Goal: Check status: Check status

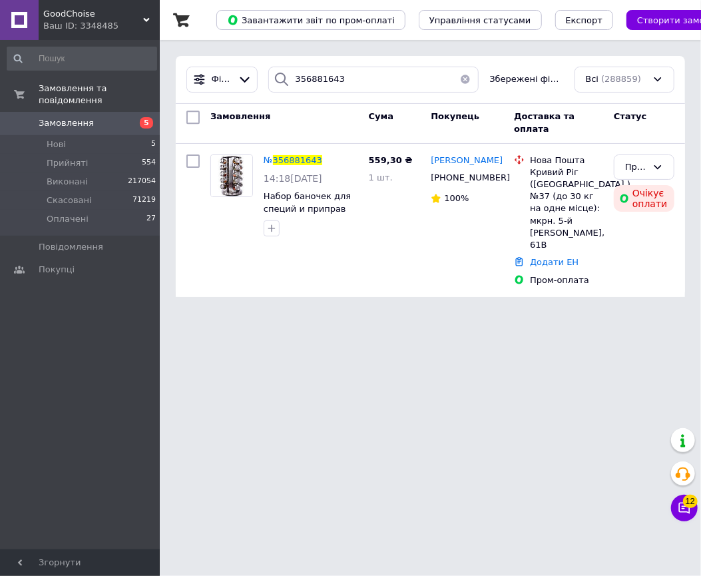
click at [334, 77] on input "356881643" at bounding box center [373, 80] width 211 height 26
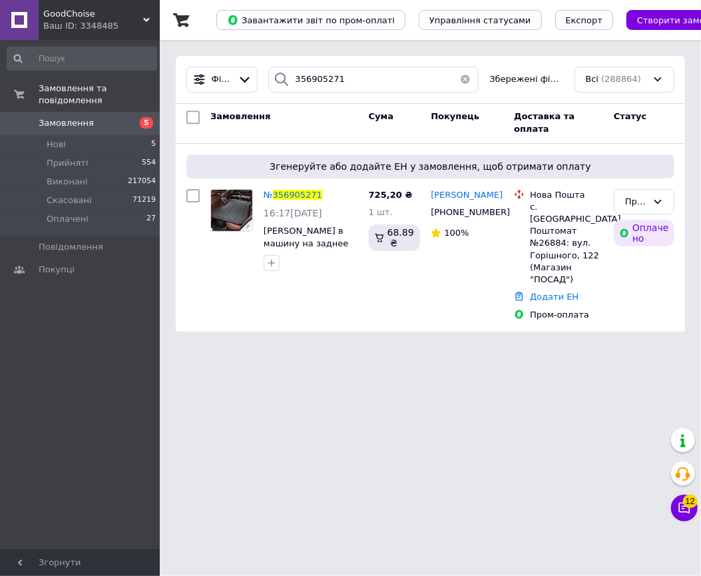
type input "356905271"
click at [110, 13] on span "GoodChoise" at bounding box center [93, 14] width 100 height 12
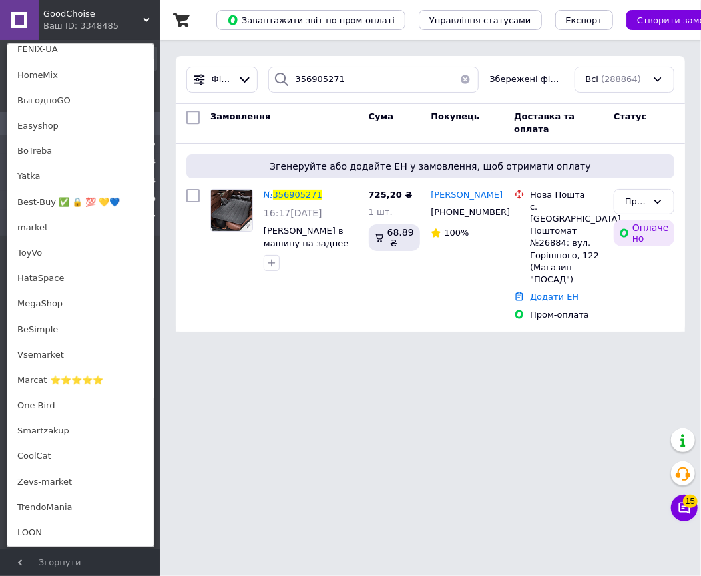
scroll to position [832, 0]
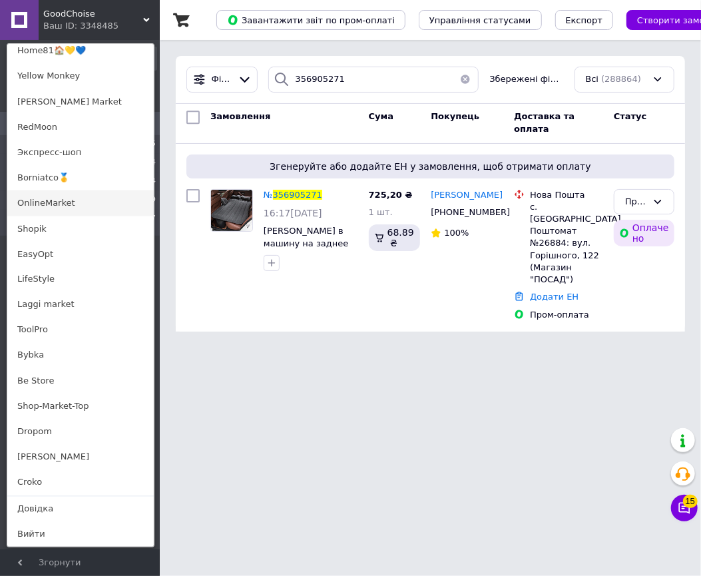
click at [65, 194] on link "OnlineMarket" at bounding box center [80, 202] width 146 height 25
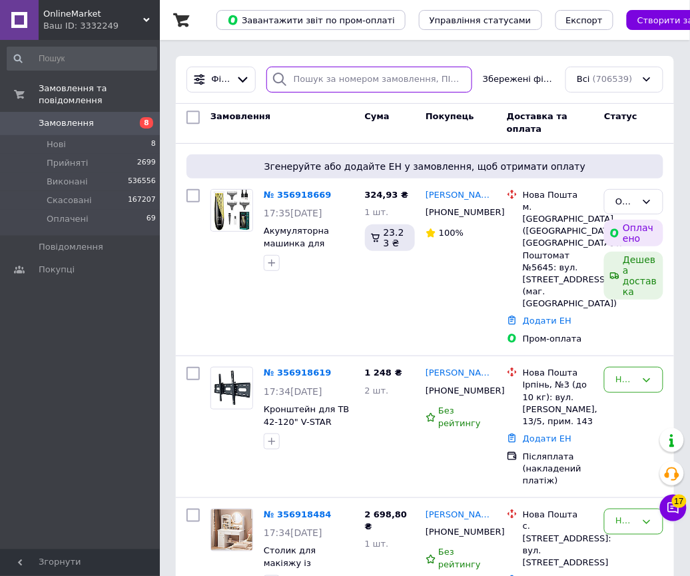
click at [402, 85] on input "search" at bounding box center [369, 80] width 206 height 26
paste input "356913373"
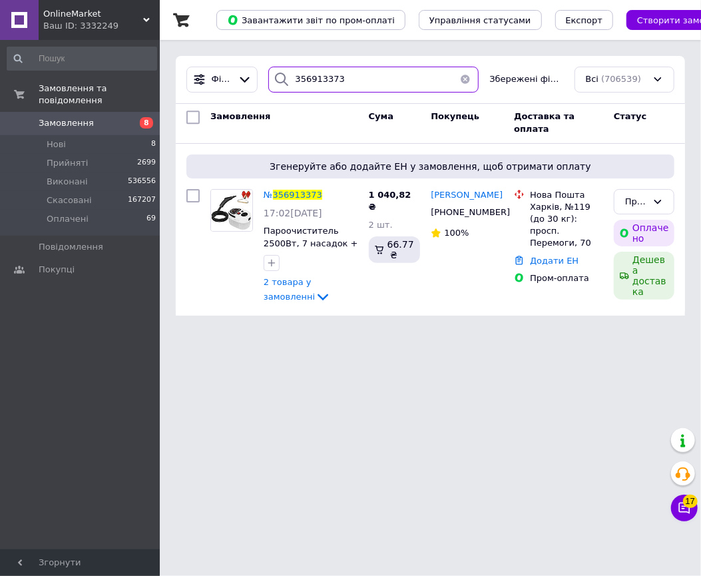
type input "356913373"
